Goal: Information Seeking & Learning: Find specific fact

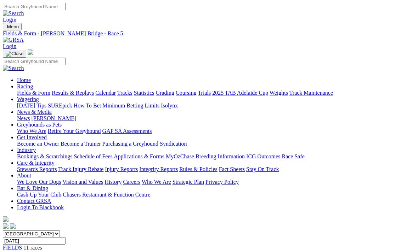
click at [40, 90] on link "Fields & Form" at bounding box center [33, 93] width 33 height 6
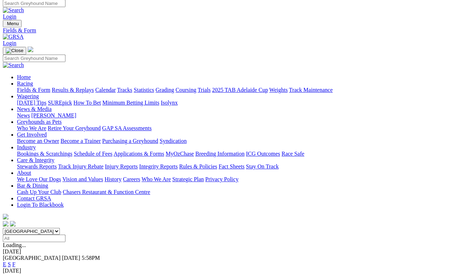
scroll to position [3, 0]
click at [92, 87] on link "Results & Replays" at bounding box center [73, 90] width 42 height 6
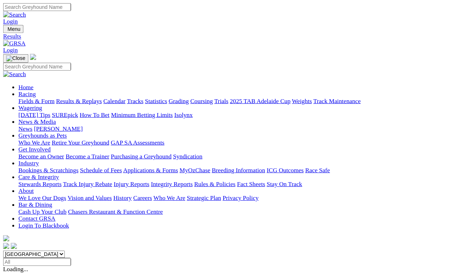
scroll to position [3, 0]
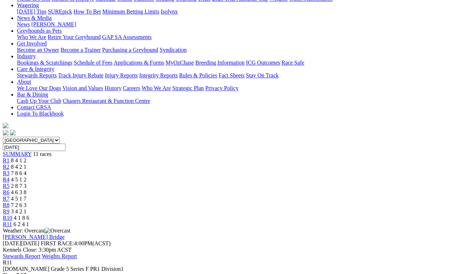
scroll to position [99, 0]
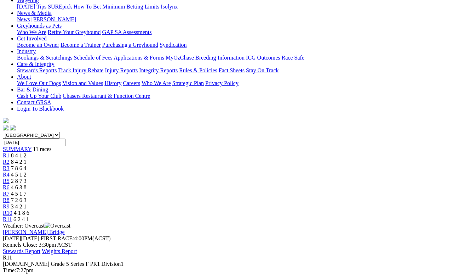
click at [29, 210] on span "4 1 8 6" at bounding box center [22, 213] width 16 height 6
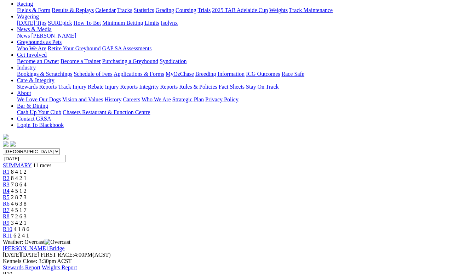
scroll to position [83, 0]
click at [27, 219] on span "3 4 2 1" at bounding box center [19, 222] width 16 height 6
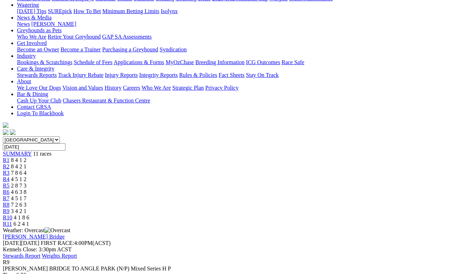
scroll to position [92, 0]
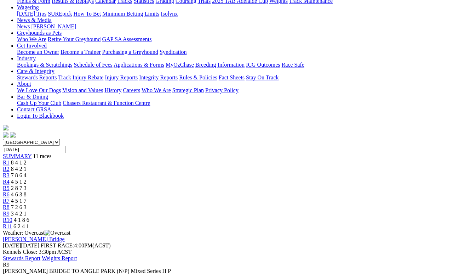
click at [27, 204] on span "7 2 6 3" at bounding box center [19, 207] width 16 height 6
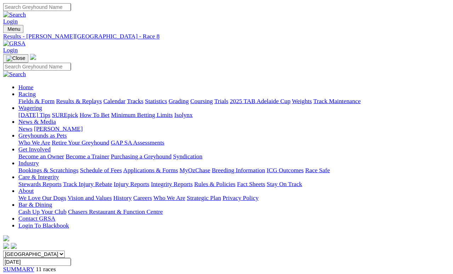
scroll to position [3, 0]
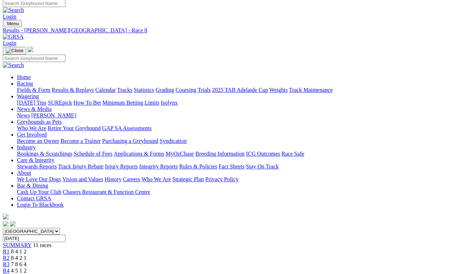
click at [97, 248] on div "R1 8 4 1 2" at bounding box center [227, 251] width 448 height 6
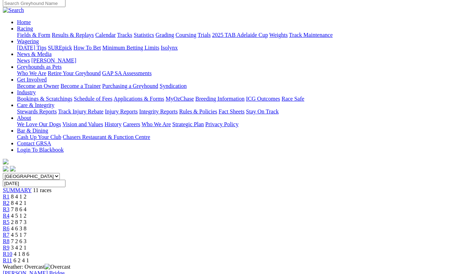
scroll to position [58, 0]
click at [130, 199] on div "R2 8 4 2 1" at bounding box center [227, 202] width 448 height 6
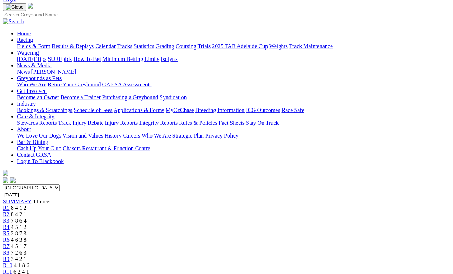
scroll to position [47, 0]
click at [27, 217] on span "7 8 6 4" at bounding box center [19, 220] width 16 height 6
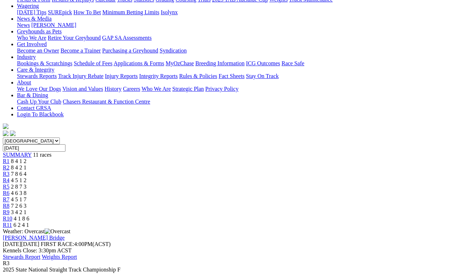
scroll to position [92, 0]
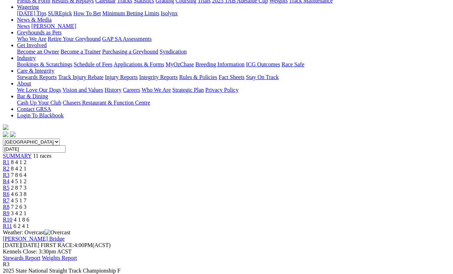
click at [190, 178] on div "R4 4 5 1 2" at bounding box center [227, 181] width 448 height 6
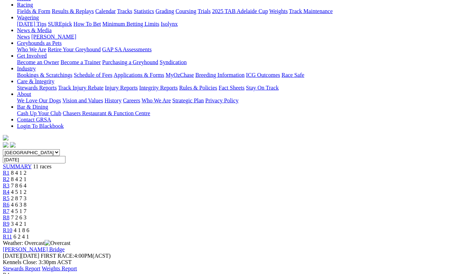
scroll to position [105, 0]
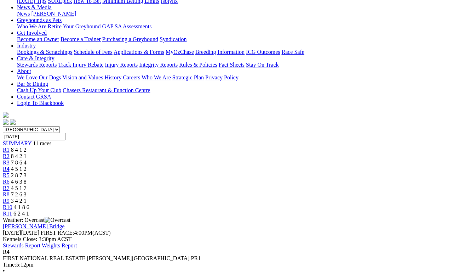
click at [27, 172] on span "2 8 7 3" at bounding box center [19, 175] width 16 height 6
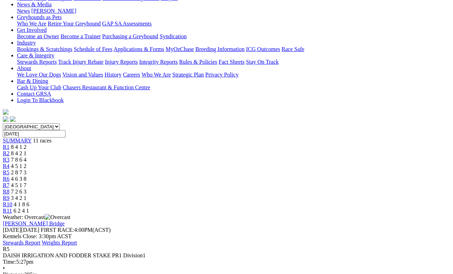
scroll to position [108, 0]
click at [27, 175] on span "4 6 3 8" at bounding box center [19, 178] width 16 height 6
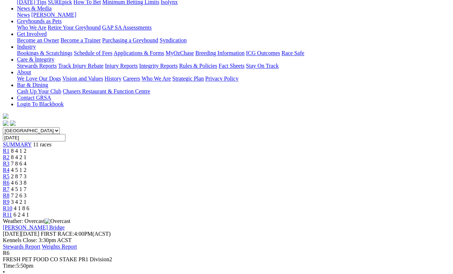
scroll to position [104, 0]
